Goal: Check status

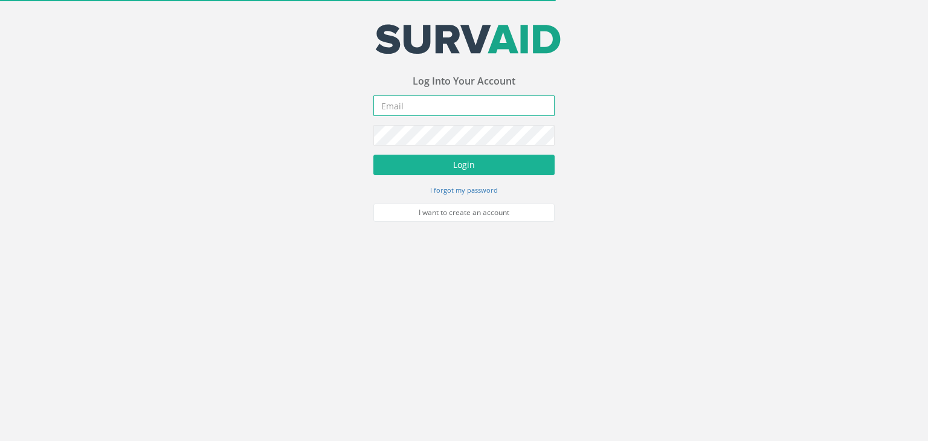
click at [478, 109] on input "email" at bounding box center [463, 105] width 181 height 21
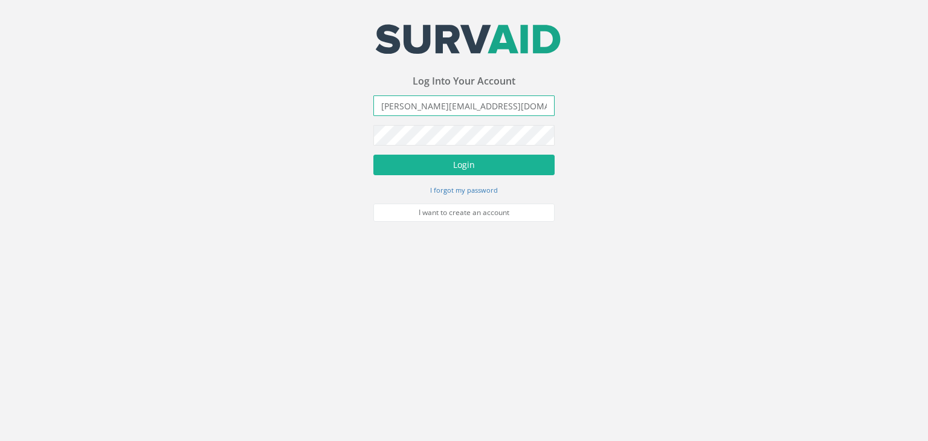
type input "[PERSON_NAME][EMAIL_ADDRESS][DOMAIN_NAME]"
click at [373, 155] on button "Login" at bounding box center [463, 165] width 181 height 21
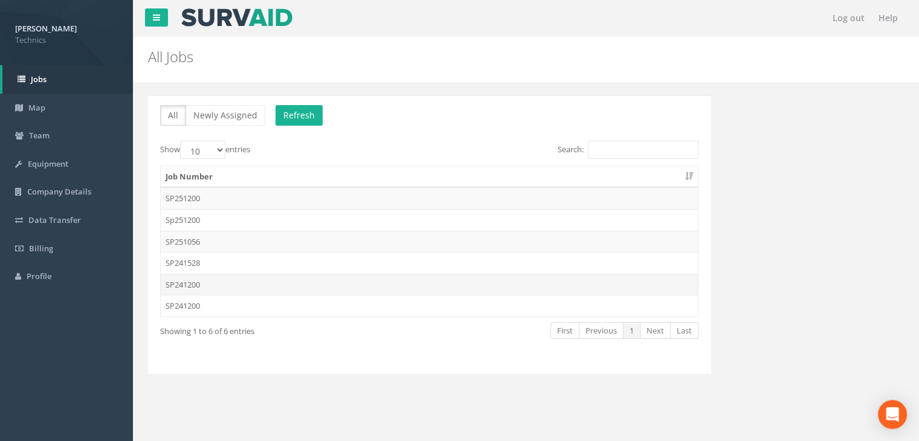
click at [210, 279] on td "SP241200" at bounding box center [429, 285] width 537 height 22
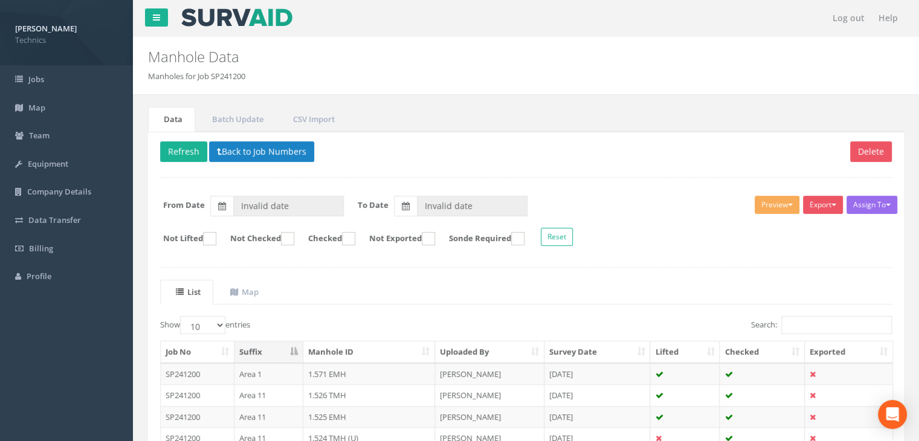
type input "[DATE]"
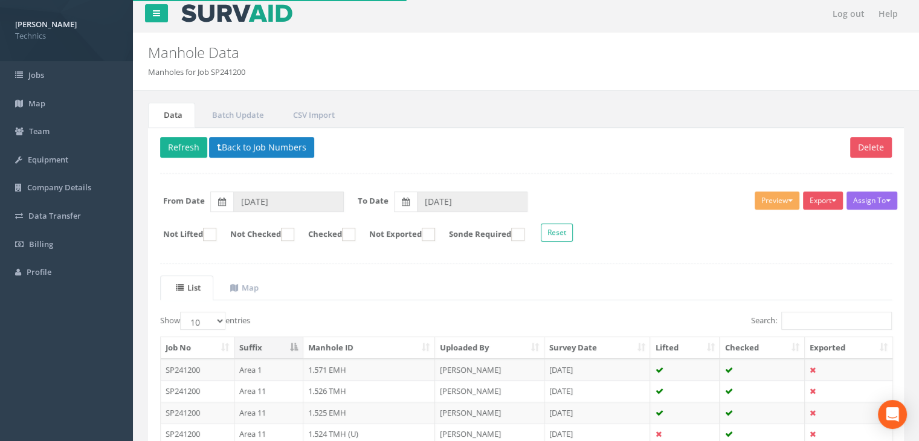
scroll to position [121, 0]
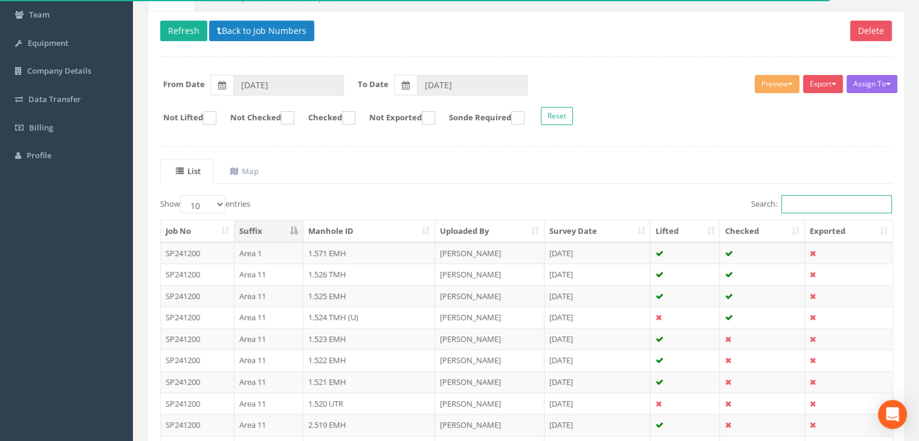
click at [817, 208] on input "Search:" at bounding box center [836, 204] width 111 height 18
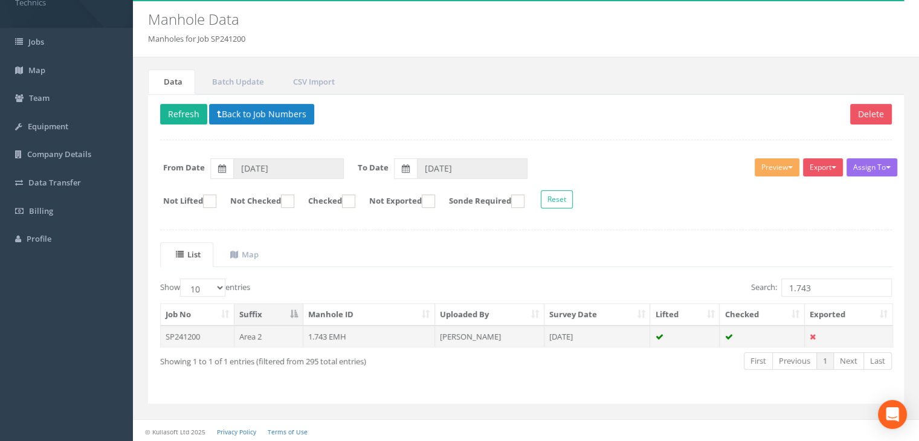
click at [565, 333] on td "[DATE]" at bounding box center [597, 337] width 106 height 22
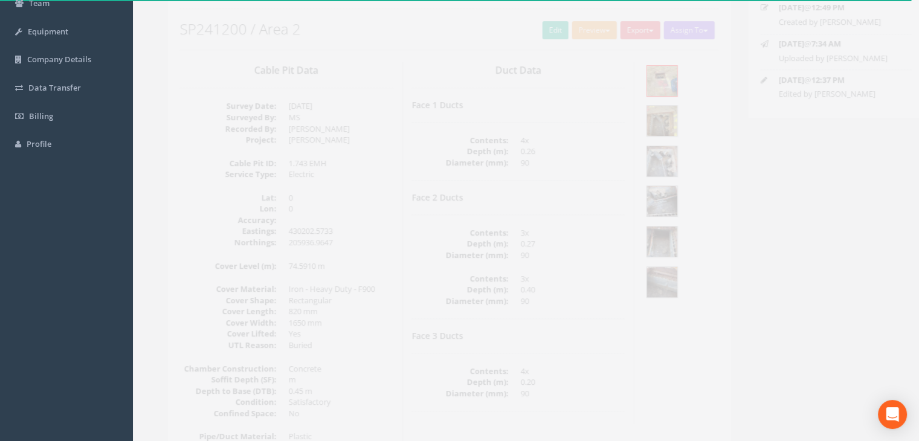
scroll to position [98, 0]
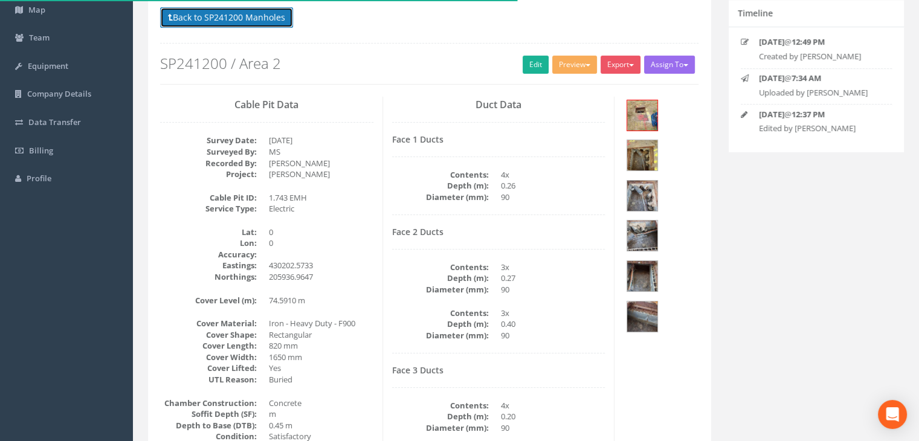
click at [253, 10] on button "Back to SP241200 Manholes" at bounding box center [226, 17] width 133 height 21
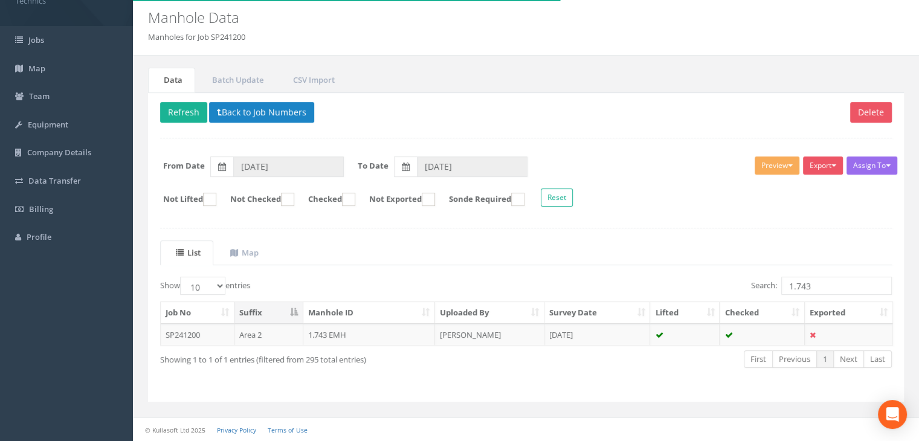
scroll to position [37, 0]
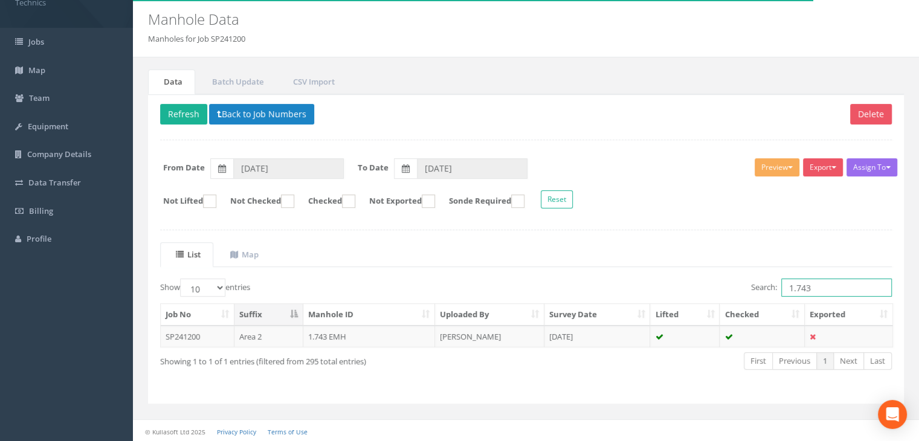
click at [814, 283] on input "1.743" at bounding box center [836, 288] width 111 height 18
type input "1.741"
click at [688, 330] on td at bounding box center [684, 337] width 69 height 22
